Goal: Task Accomplishment & Management: Manage account settings

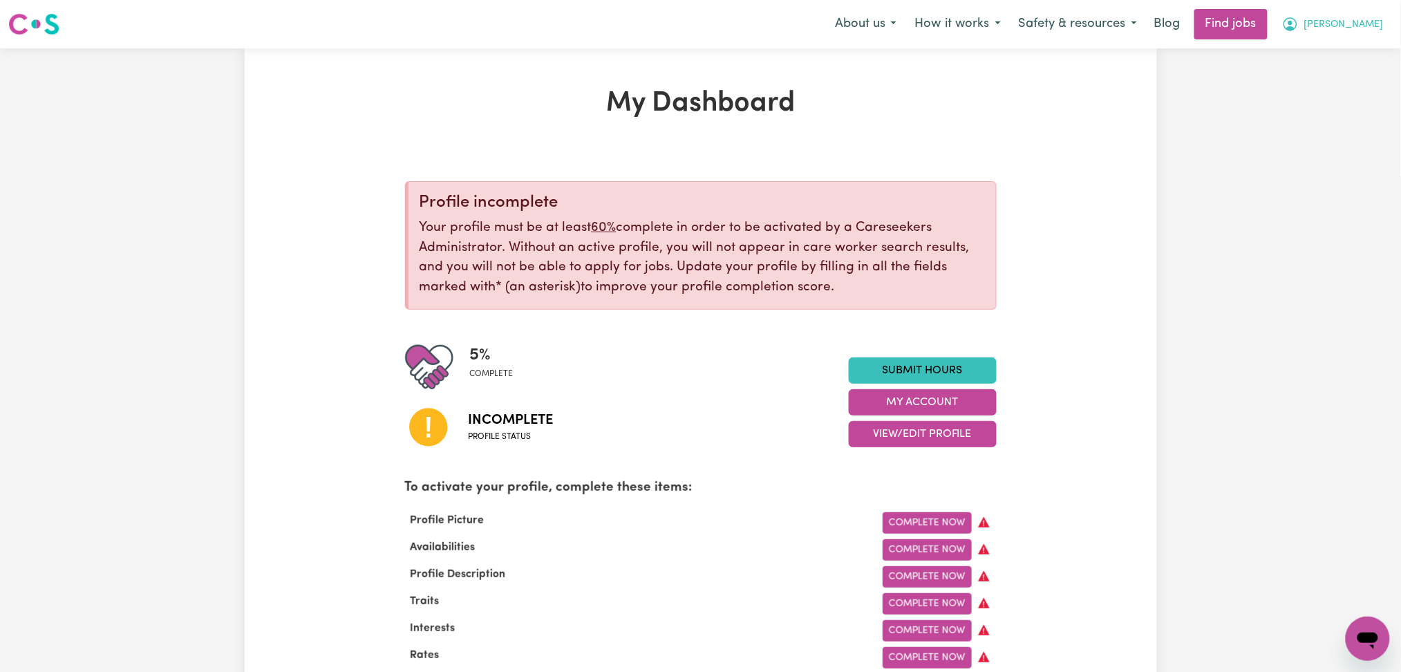
click at [1356, 35] on button "[PERSON_NAME]" at bounding box center [1333, 24] width 120 height 29
click at [1329, 100] on link "Logout" at bounding box center [1336, 106] width 109 height 26
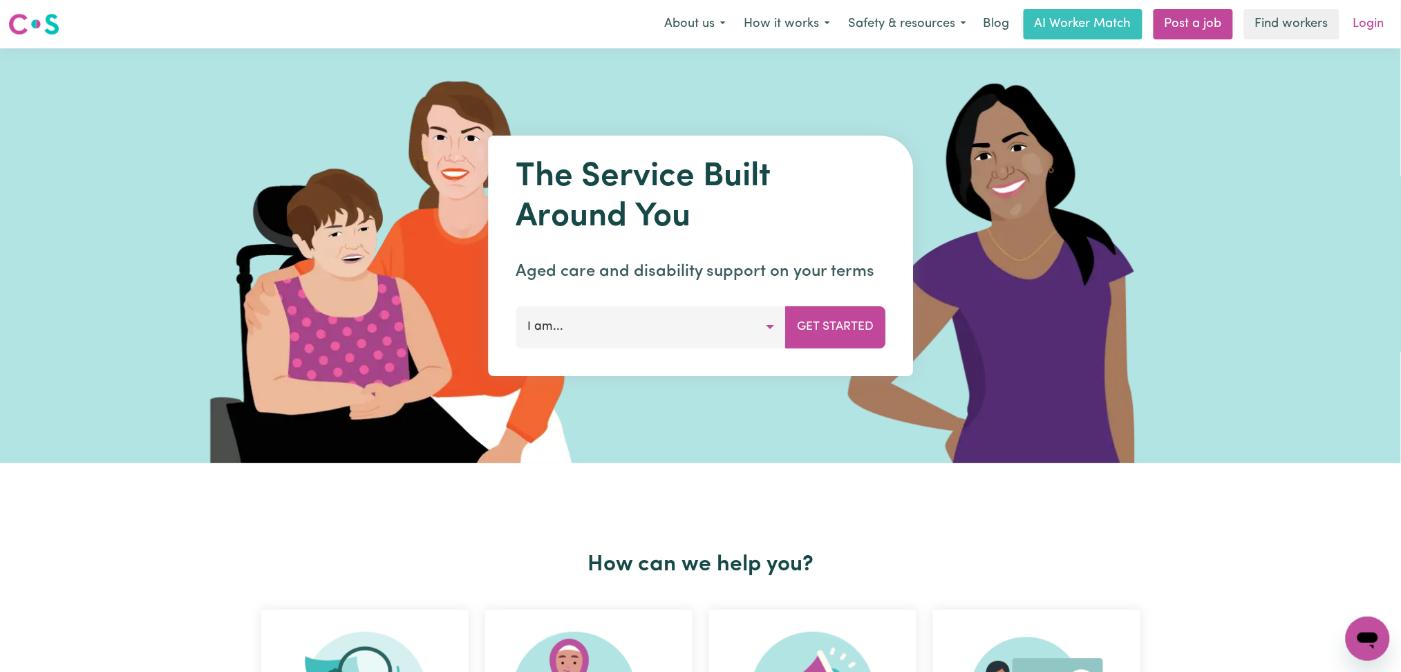
click at [1362, 31] on link "Login" at bounding box center [1369, 24] width 48 height 30
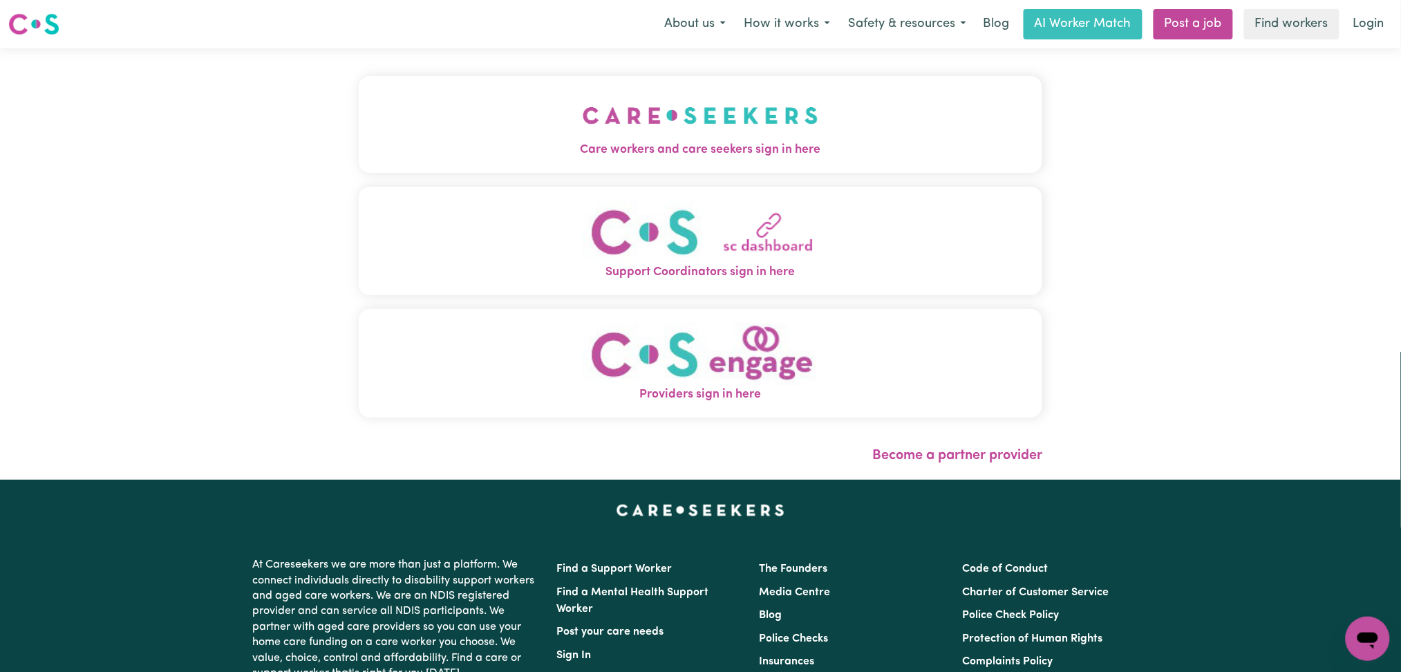
click at [583, 100] on img "Care workers and care seekers sign in here" at bounding box center [701, 115] width 236 height 51
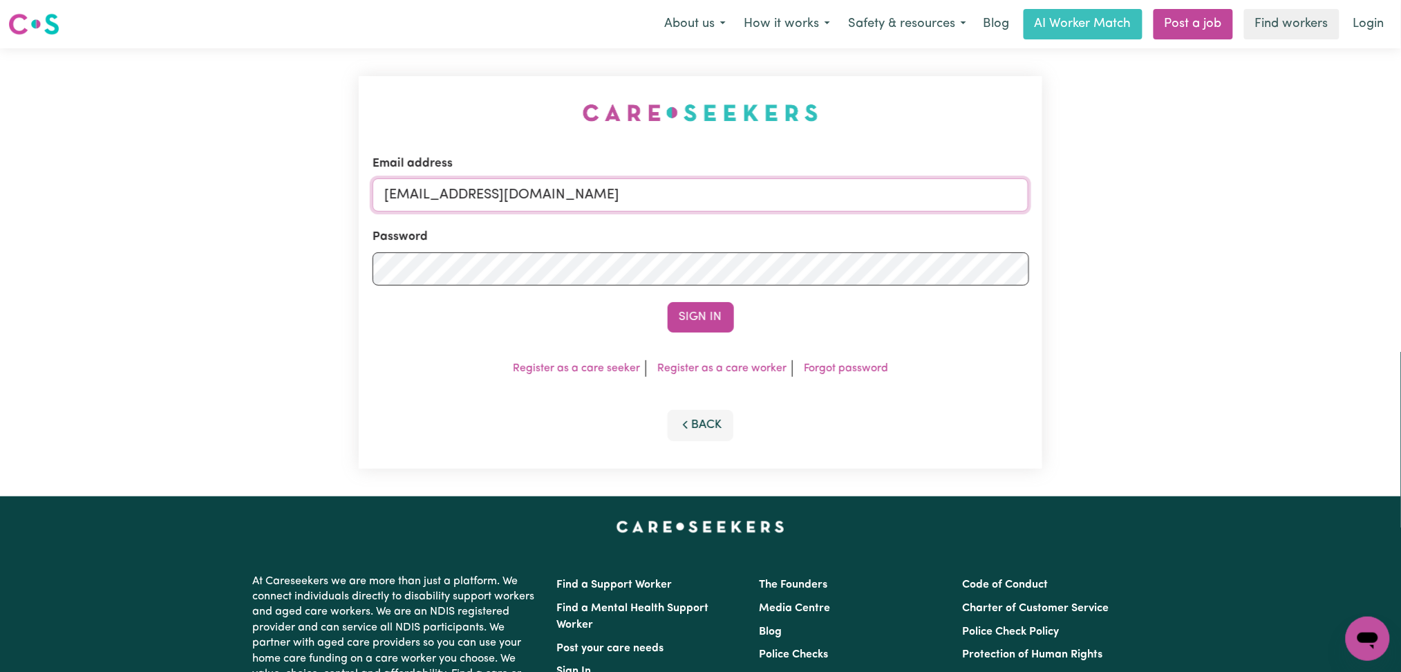
drag, startPoint x: 630, startPoint y: 207, endPoint x: 589, endPoint y: 207, distance: 41.5
click at [631, 207] on input "[EMAIL_ADDRESS][DOMAIN_NAME]" at bounding box center [700, 194] width 656 height 33
click at [451, 188] on input "Superuser~[EMAIL_ADDRESS][DOMAIN_NAME]" at bounding box center [700, 194] width 656 height 33
drag, startPoint x: 459, startPoint y: 188, endPoint x: 916, endPoint y: 189, distance: 457.4
click at [916, 189] on input "Superuser~[EMAIL_ADDRESS][DOMAIN_NAME]" at bounding box center [700, 194] width 656 height 33
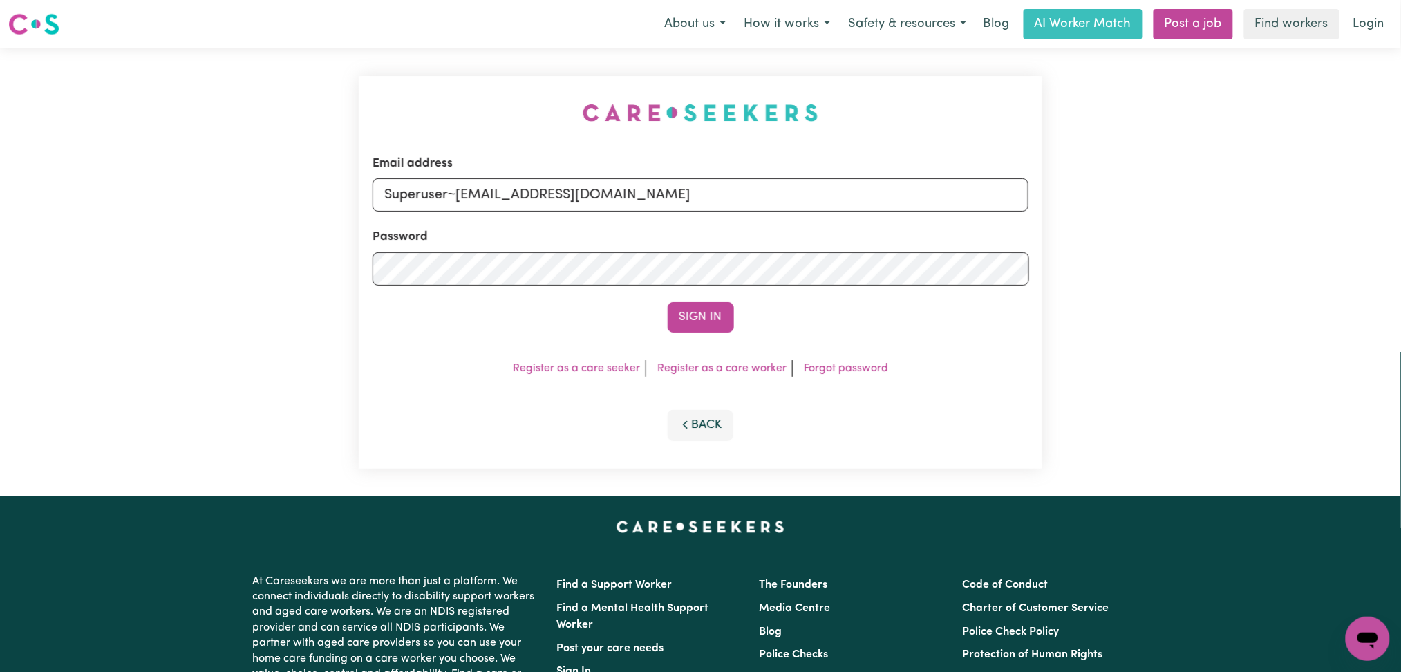
type input "Superuser~[EMAIL_ADDRESS][DOMAIN_NAME]"
click at [667, 302] on button "Sign In" at bounding box center [700, 317] width 66 height 30
